Goal: Task Accomplishment & Management: Manage account settings

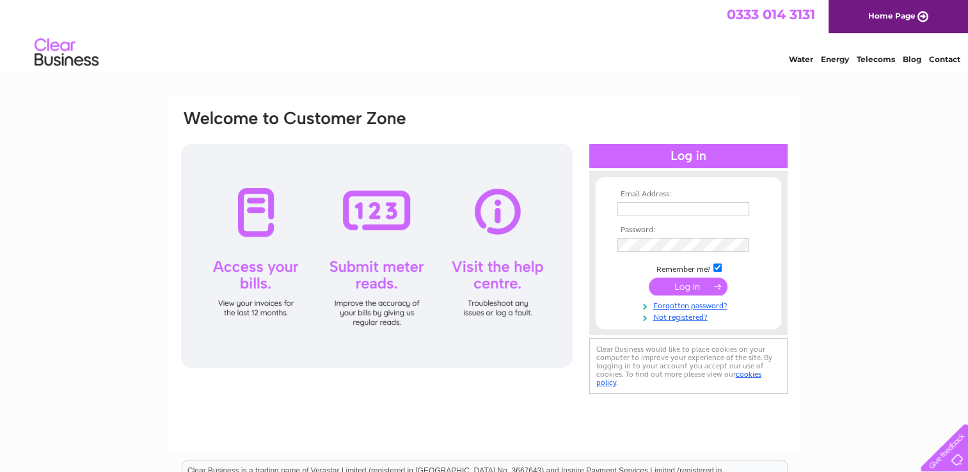
type input "james.mceachern@btinternet.com"
click at [690, 288] on input "submit" at bounding box center [688, 287] width 79 height 18
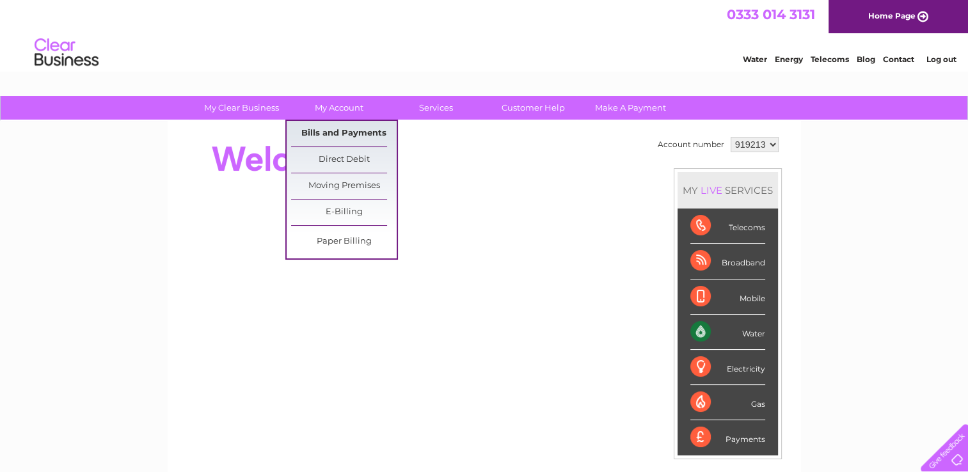
click at [348, 142] on link "Bills and Payments" at bounding box center [344, 134] width 106 height 26
click at [336, 134] on link "Bills and Payments" at bounding box center [344, 134] width 106 height 26
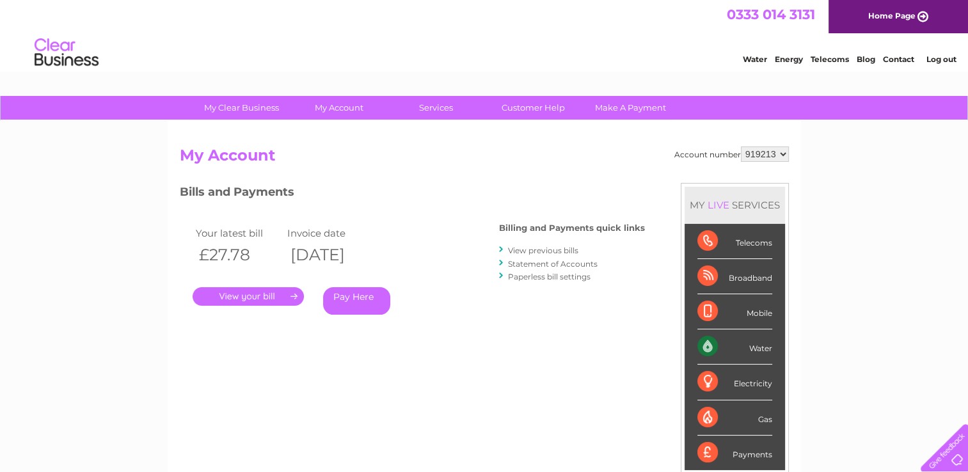
click at [264, 291] on link "." at bounding box center [248, 296] width 111 height 19
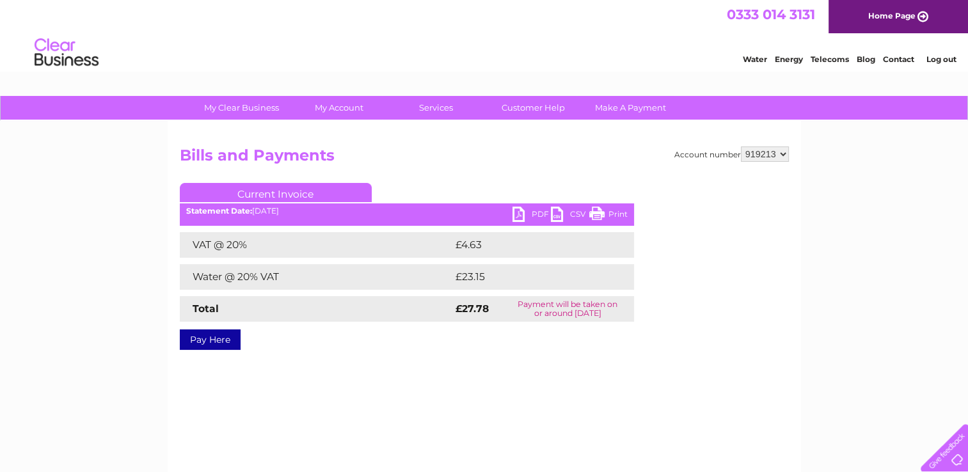
click at [594, 211] on link "Print" at bounding box center [608, 216] width 38 height 19
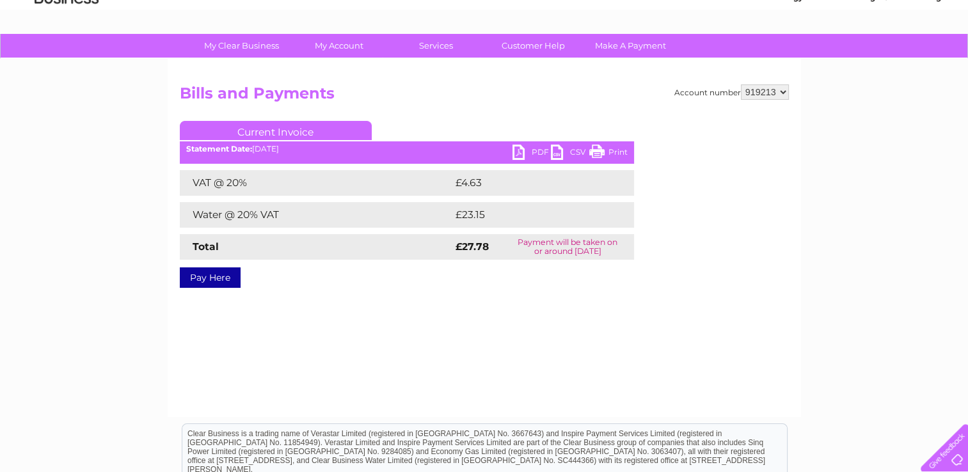
scroll to position [128, 0]
